Goal: Check status: Check status

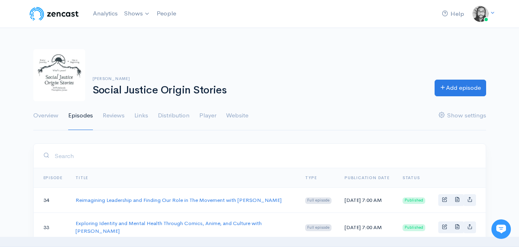
click at [54, 58] on img at bounding box center [59, 75] width 52 height 52
click at [63, 17] on img at bounding box center [54, 14] width 52 height 16
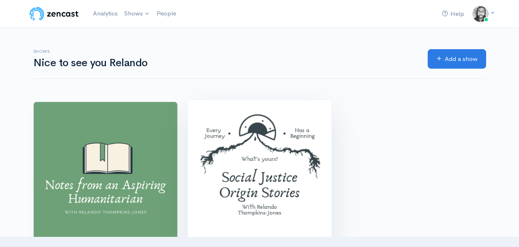
click at [223, 136] on img at bounding box center [260, 172] width 144 height 144
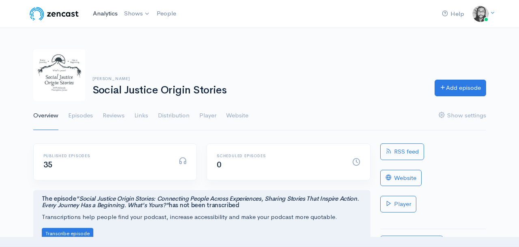
click at [105, 17] on link "Analytics" at bounding box center [105, 13] width 31 height 17
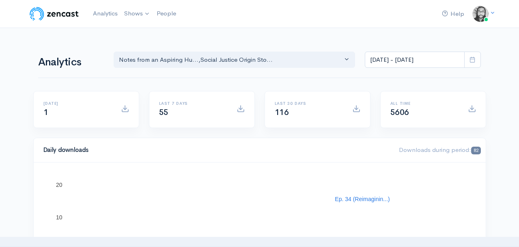
scroll to position [10, 0]
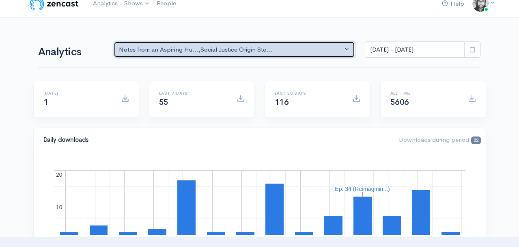
click at [142, 47] on div "Notes from an Aspiring Hu... , Social Justice Origin Sto..." at bounding box center [231, 49] width 224 height 9
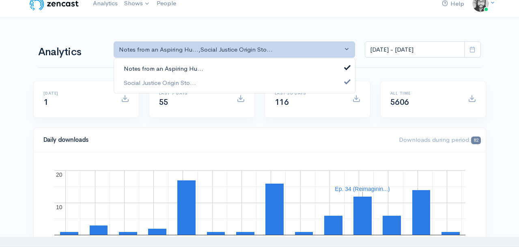
click at [143, 65] on span "Notes from an Aspiring Hu..." at bounding box center [164, 68] width 80 height 9
select select "14701"
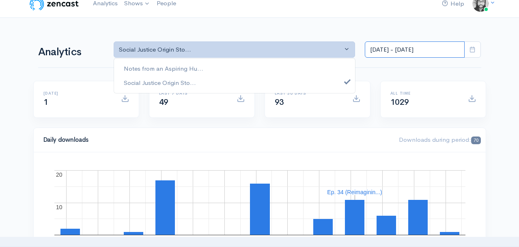
click at [379, 50] on input "[DATE] - [DATE]" at bounding box center [415, 49] width 100 height 17
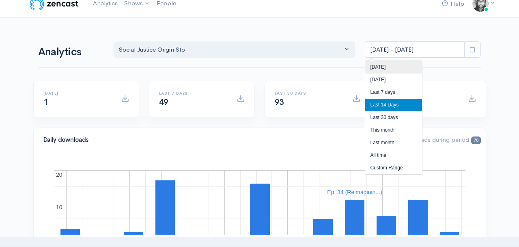
click at [382, 67] on li "[DATE]" at bounding box center [394, 67] width 57 height 13
type input "[DATE] - [DATE]"
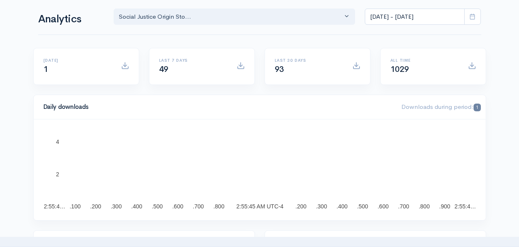
scroll to position [0, 0]
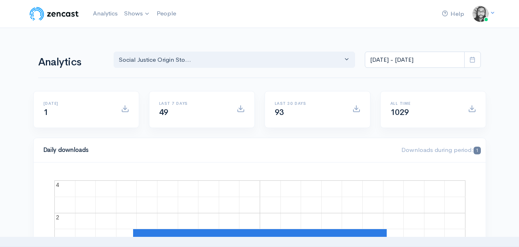
click at [75, 12] on img at bounding box center [54, 14] width 52 height 16
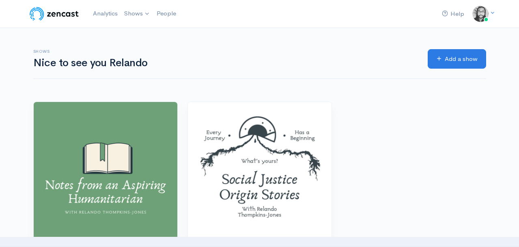
click at [75, 27] on nav "Help Notifications View all Your profile Team settings Default team Current Log…" at bounding box center [259, 14] width 519 height 28
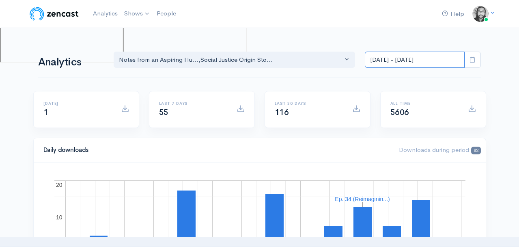
click at [405, 63] on input "[DATE] - [DATE]" at bounding box center [415, 60] width 100 height 17
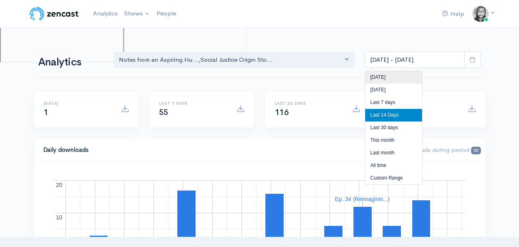
click at [400, 76] on li "[DATE]" at bounding box center [394, 77] width 57 height 13
type input "[DATE] - [DATE]"
